Goal: Task Accomplishment & Management: Manage account settings

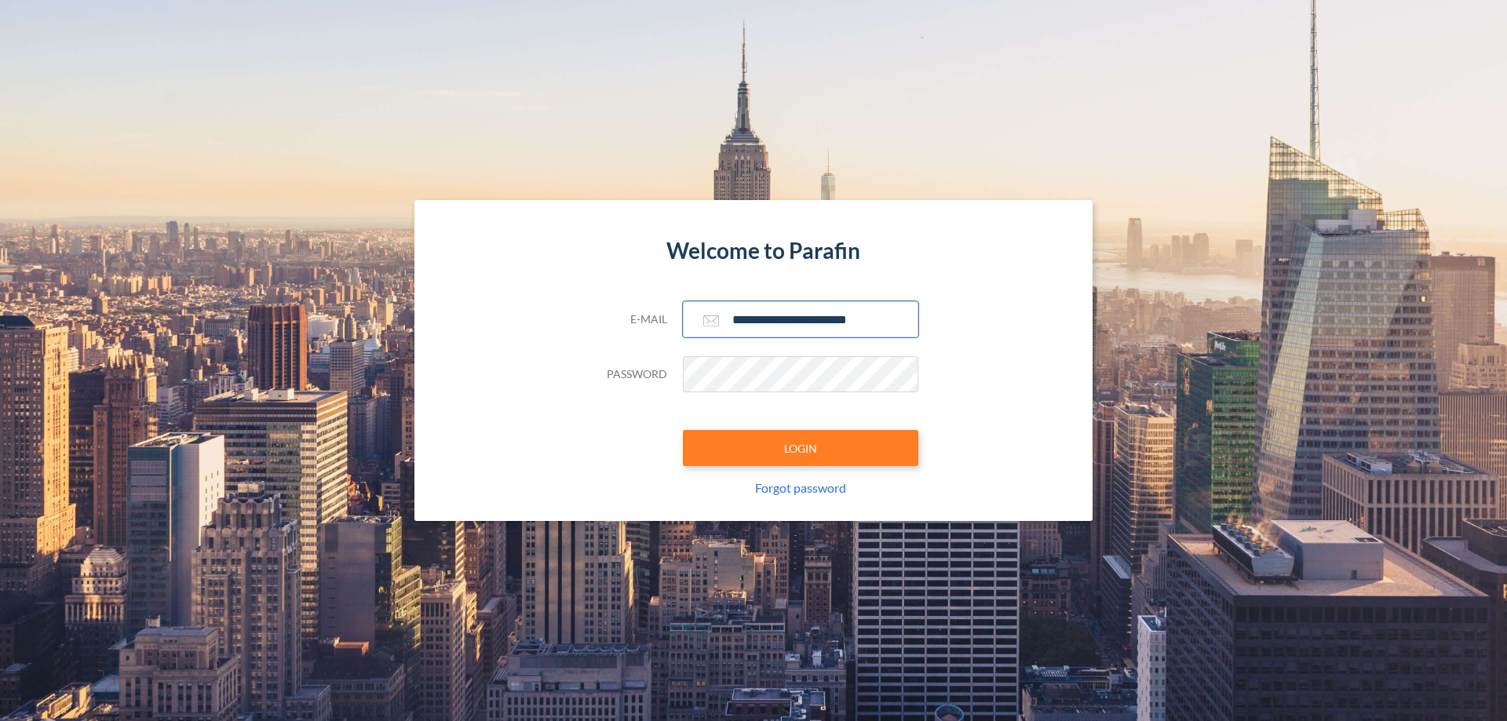
type input "**********"
click at [800, 448] on button "LOGIN" at bounding box center [800, 448] width 235 height 36
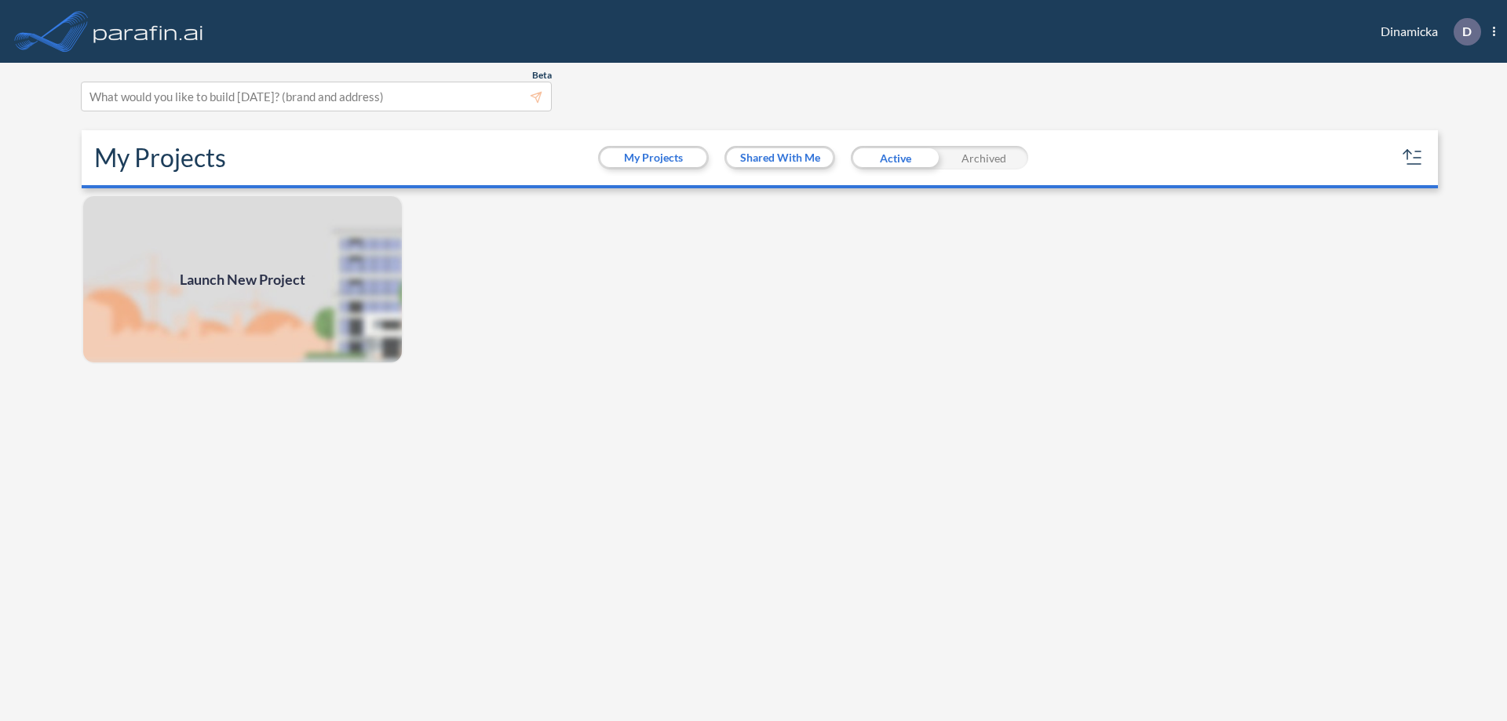
scroll to position [4, 0]
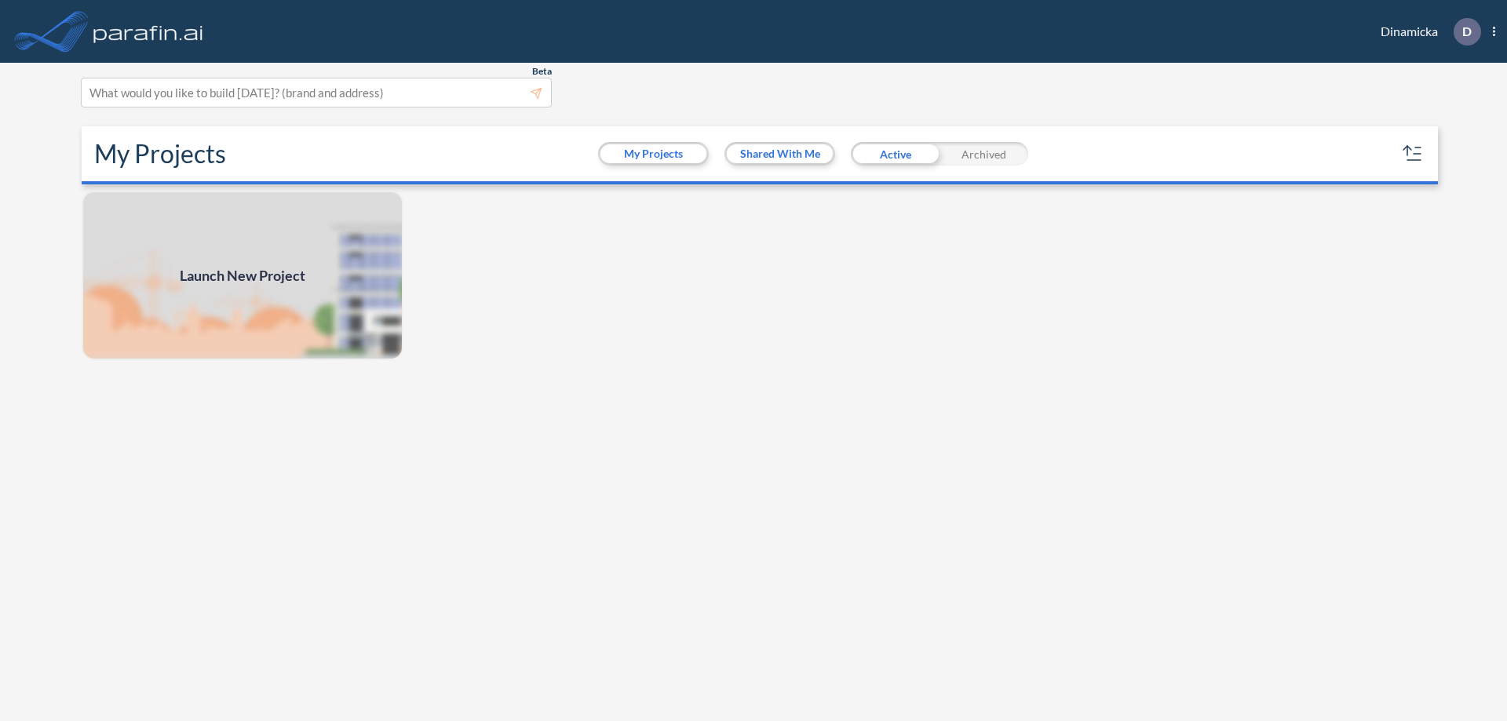
click at [983, 154] on div "Archived" at bounding box center [983, 154] width 89 height 24
